Goal: Information Seeking & Learning: Learn about a topic

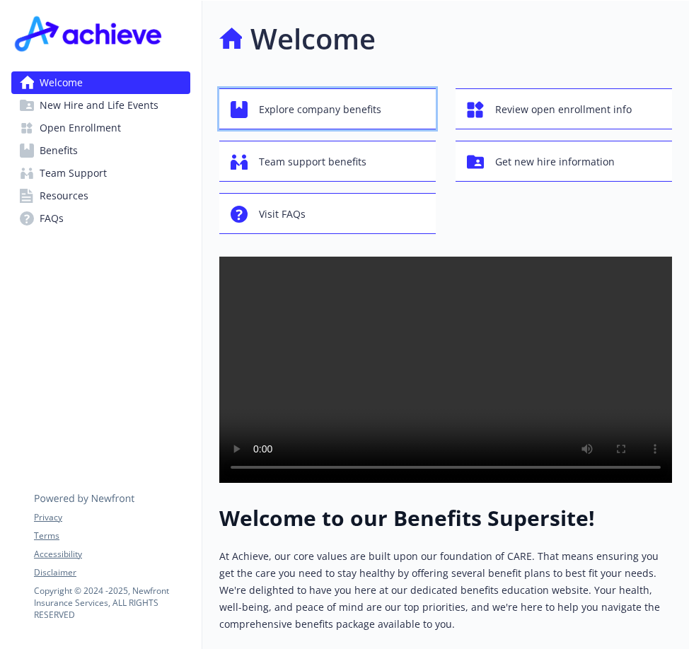
click at [361, 110] on span "Explore company benefits" at bounding box center [320, 109] width 122 height 27
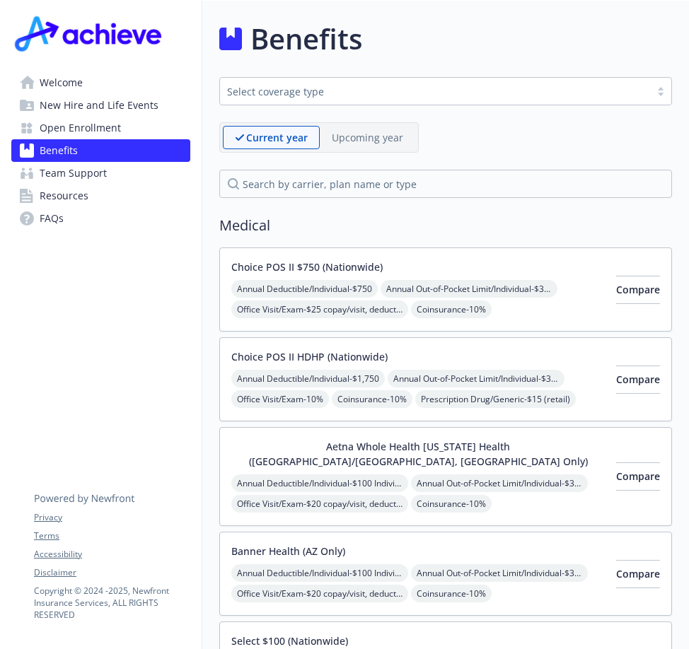
click at [61, 82] on span "Welcome" at bounding box center [61, 82] width 43 height 23
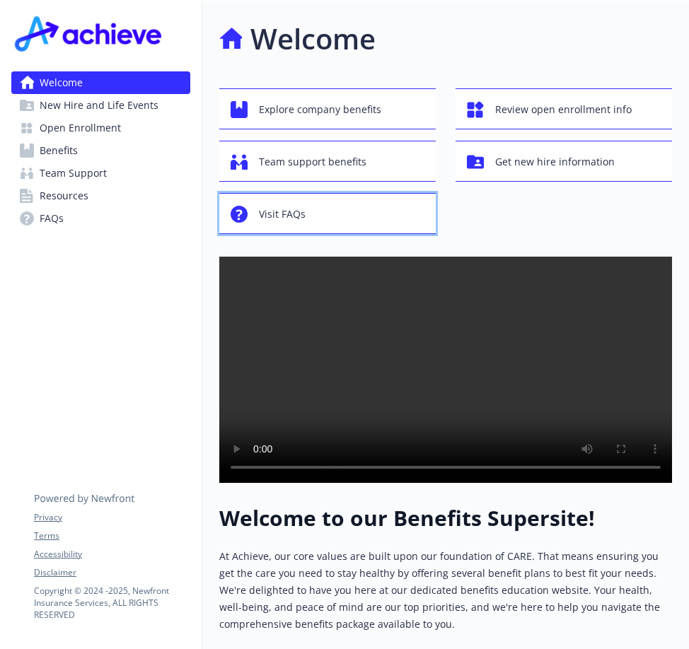
click at [320, 219] on div "Visit FAQs" at bounding box center [330, 214] width 198 height 27
